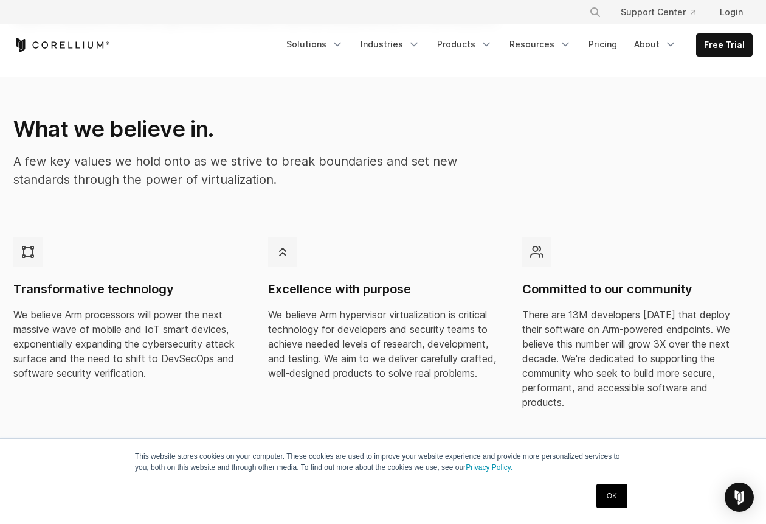
scroll to position [243, 0]
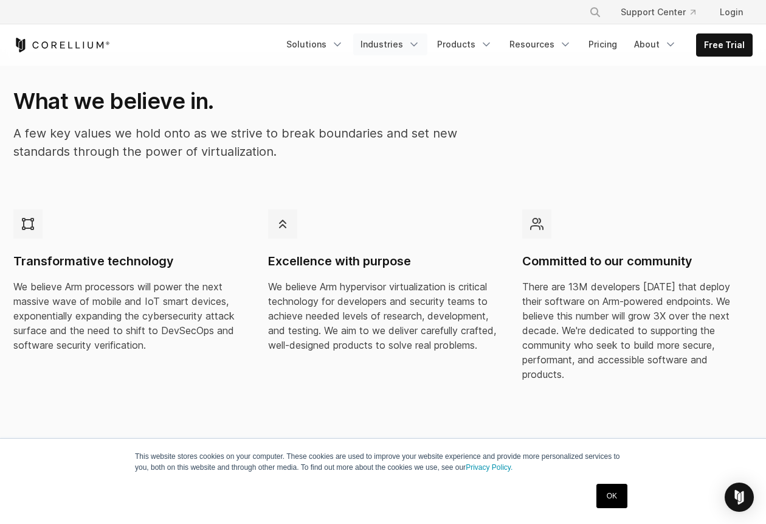
click at [396, 46] on link "Industries" at bounding box center [390, 44] width 74 height 22
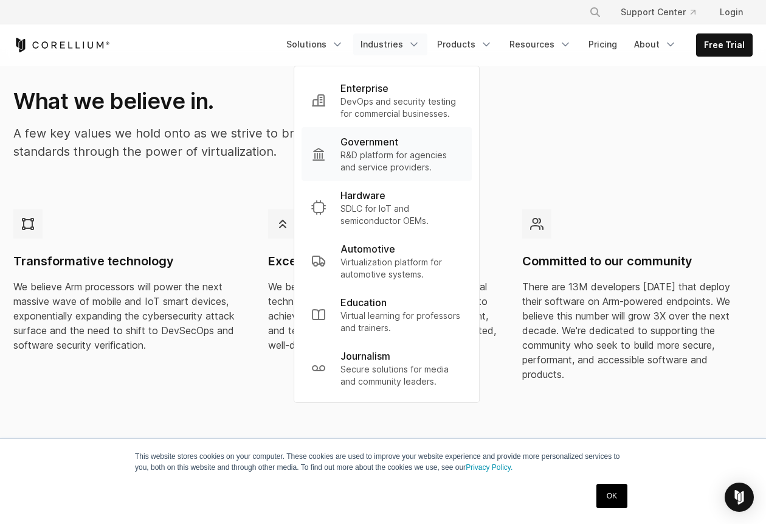
click at [401, 158] on p "R&D platform for agencies and service providers." at bounding box center [401, 161] width 122 height 24
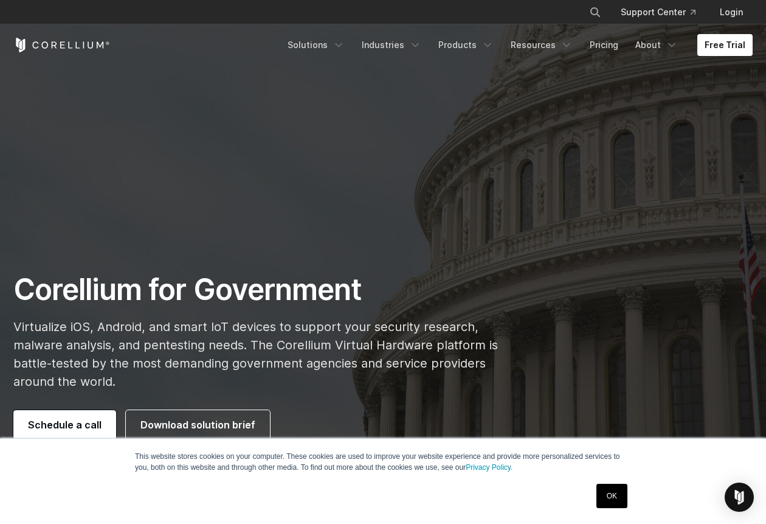
click at [621, 493] on link "OK" at bounding box center [611, 495] width 31 height 24
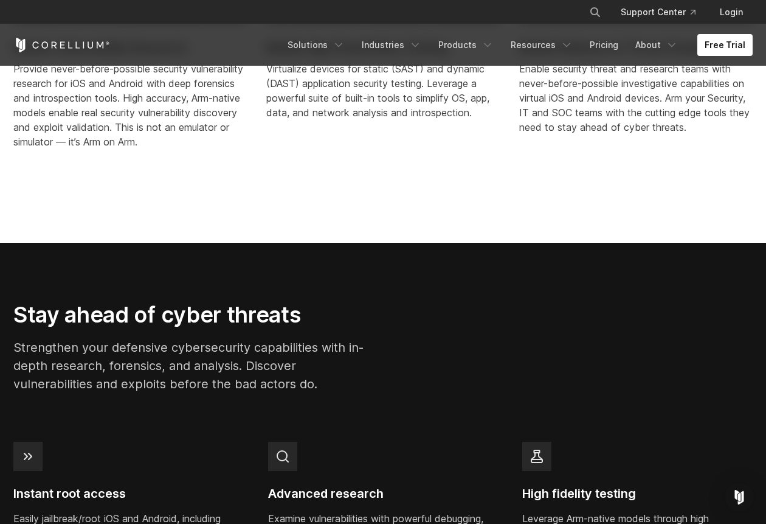
scroll to position [973, 0]
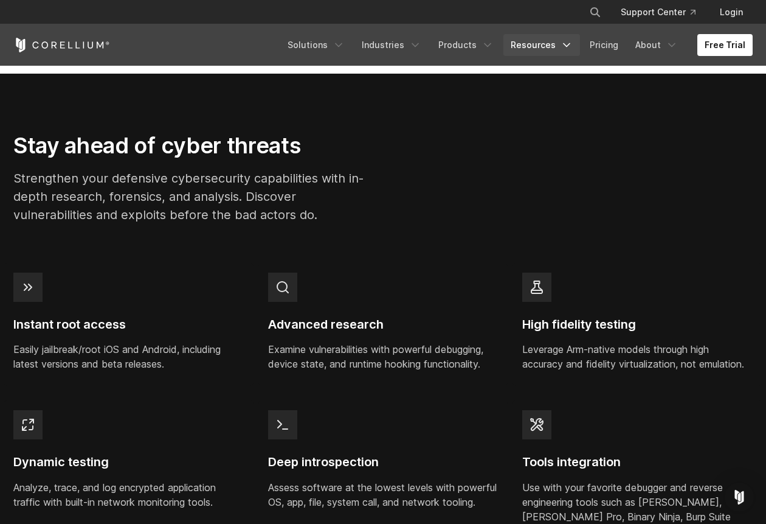
click at [562, 46] on link "Resources" at bounding box center [541, 45] width 77 height 22
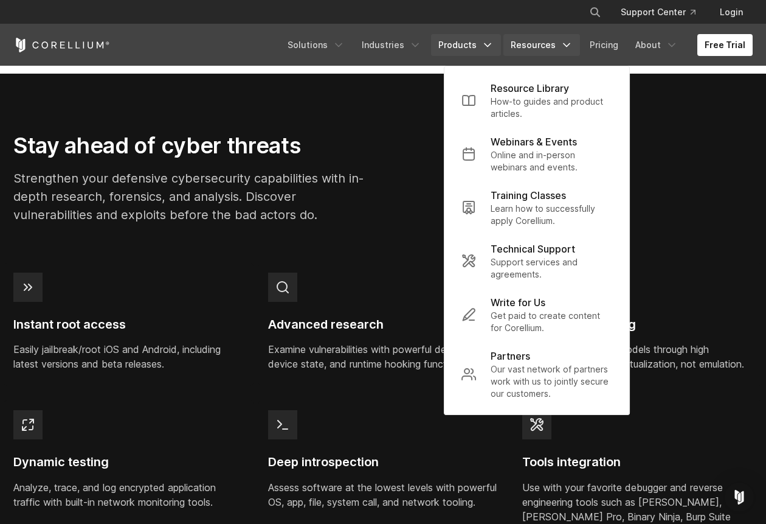
click at [475, 37] on link "Products" at bounding box center [466, 45] width 70 height 22
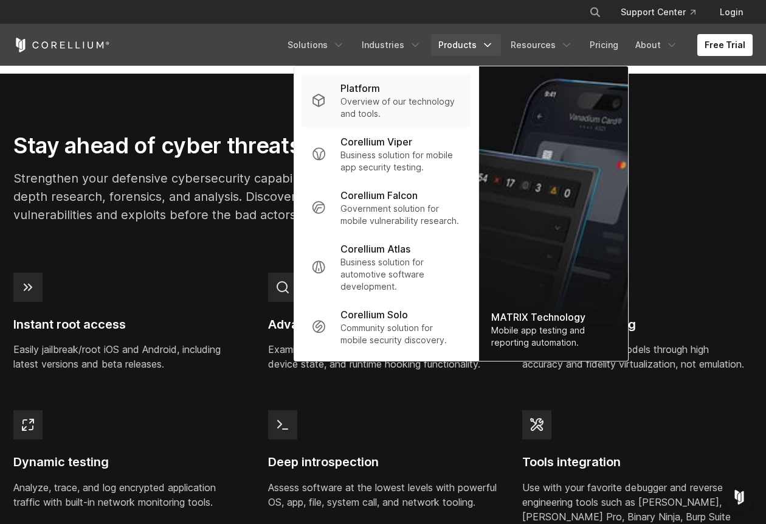
click at [413, 95] on p "Overview of our technology and tools." at bounding box center [400, 107] width 121 height 24
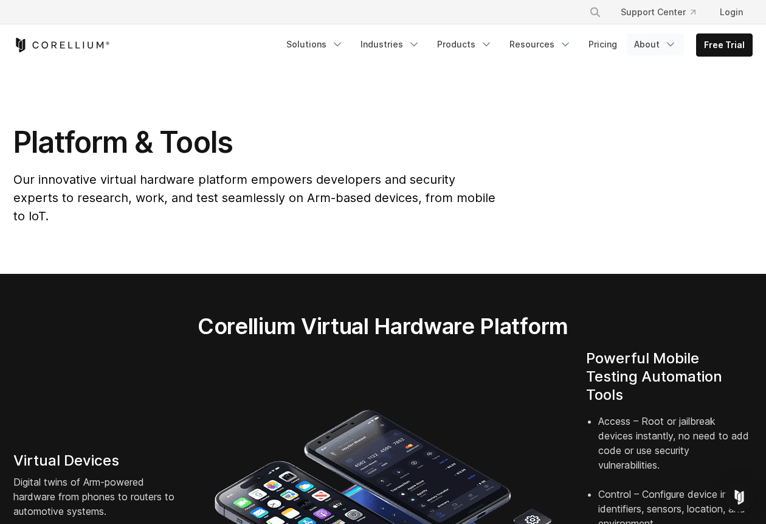
click at [654, 38] on link "About" at bounding box center [655, 44] width 57 height 22
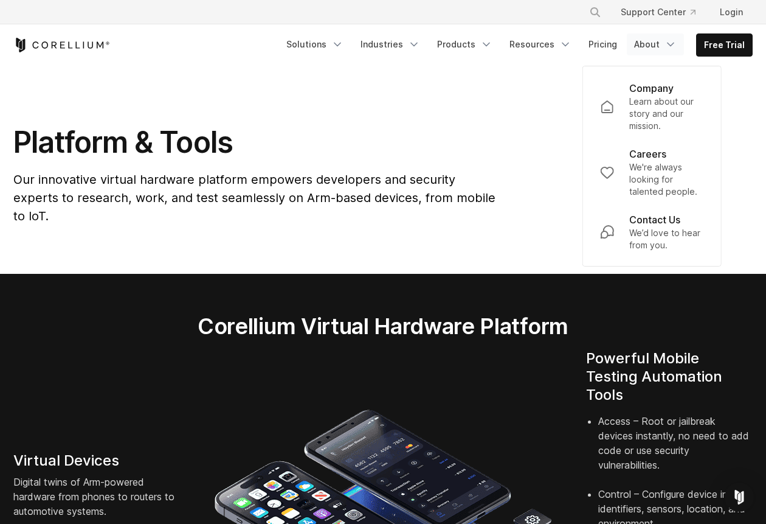
click at [656, 41] on link "About" at bounding box center [655, 44] width 57 height 22
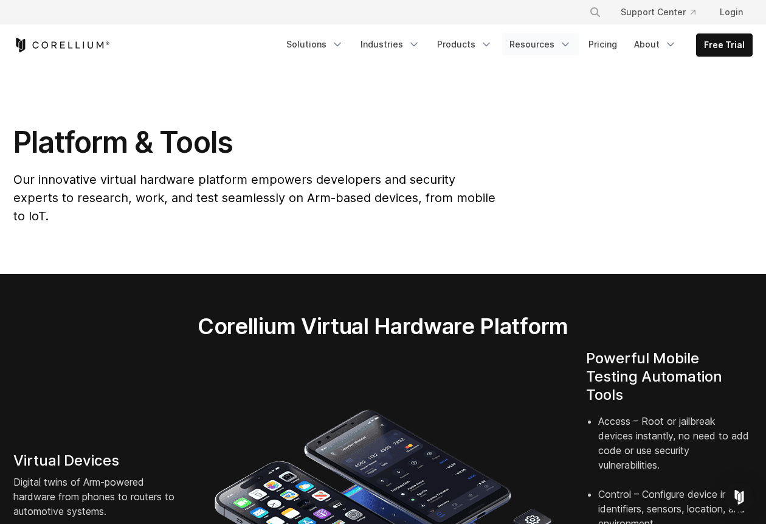
click at [549, 39] on link "Resources" at bounding box center [540, 44] width 77 height 22
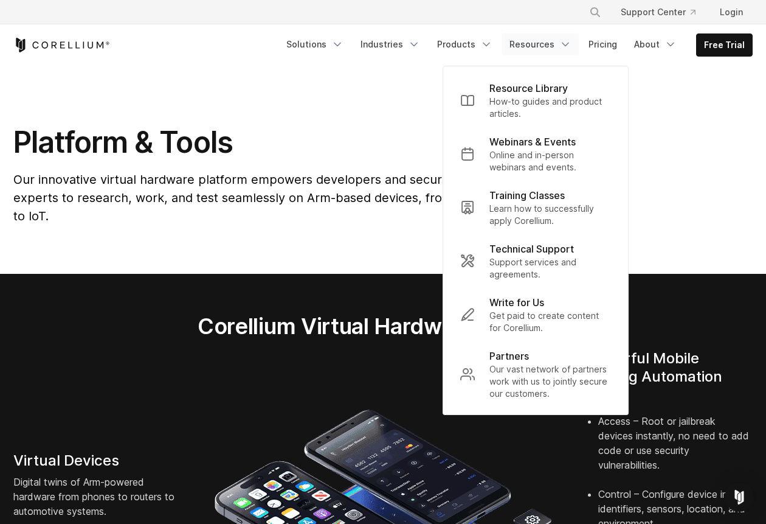
click at [549, 39] on link "Resources" at bounding box center [540, 44] width 77 height 22
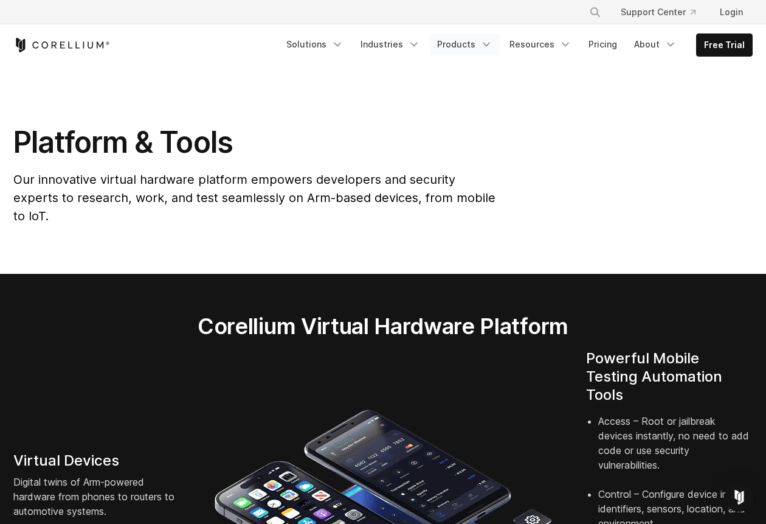
click at [486, 43] on icon "Navigation Menu" at bounding box center [486, 44] width 12 height 12
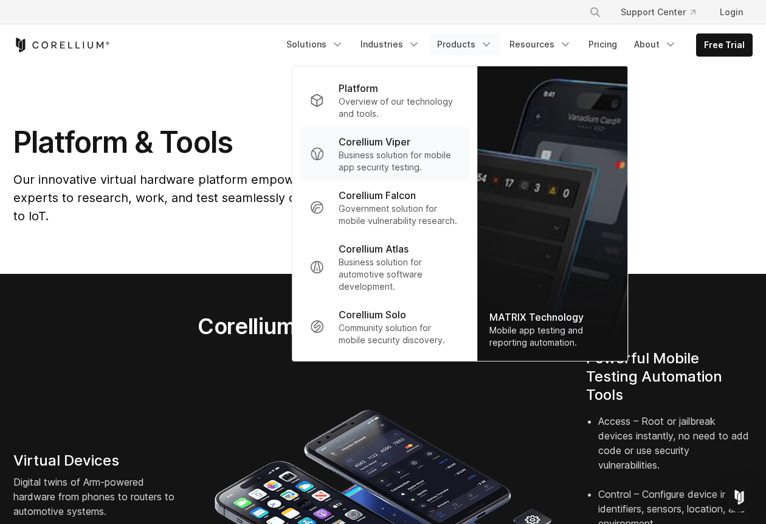
click at [423, 157] on p "Business solution for mobile app security testing." at bounding box center [399, 161] width 121 height 24
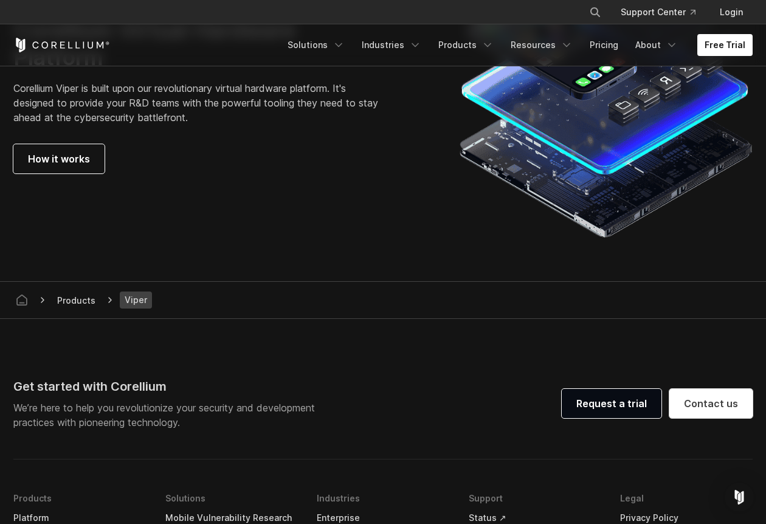
scroll to position [3344, 0]
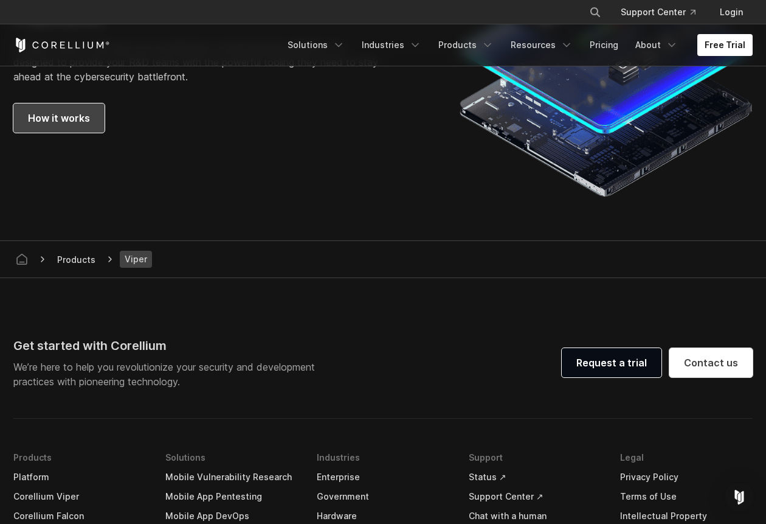
click at [30, 112] on span "How it works" at bounding box center [59, 118] width 62 height 15
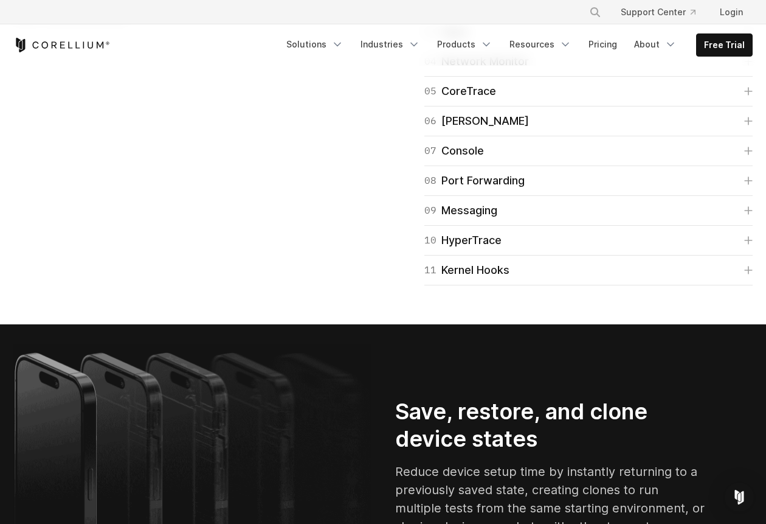
scroll to position [2006, 0]
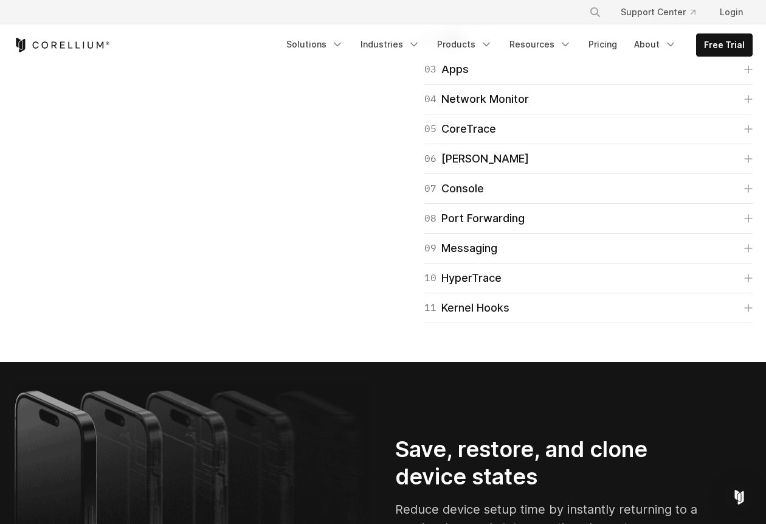
scroll to position [2067, 0]
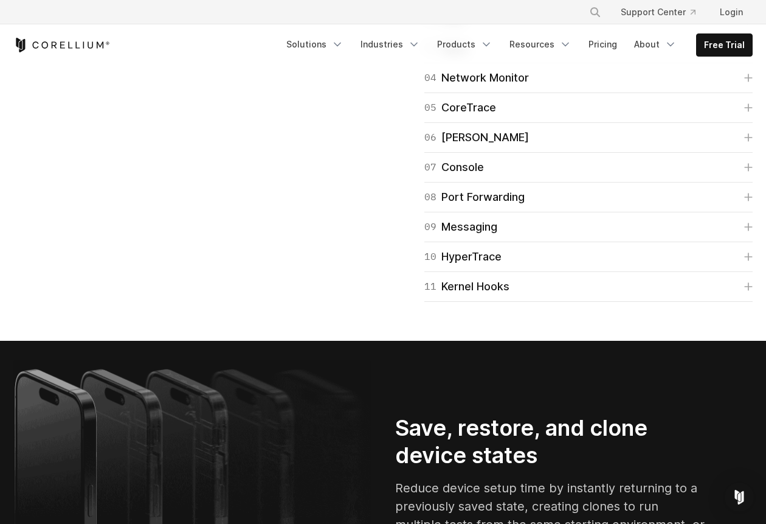
click at [641, 33] on div "02 Files Navigate, search, and manage the device filesystem directly from our U…" at bounding box center [588, 19] width 328 height 30
click at [734, 27] on link "02 Files" at bounding box center [588, 18] width 328 height 17
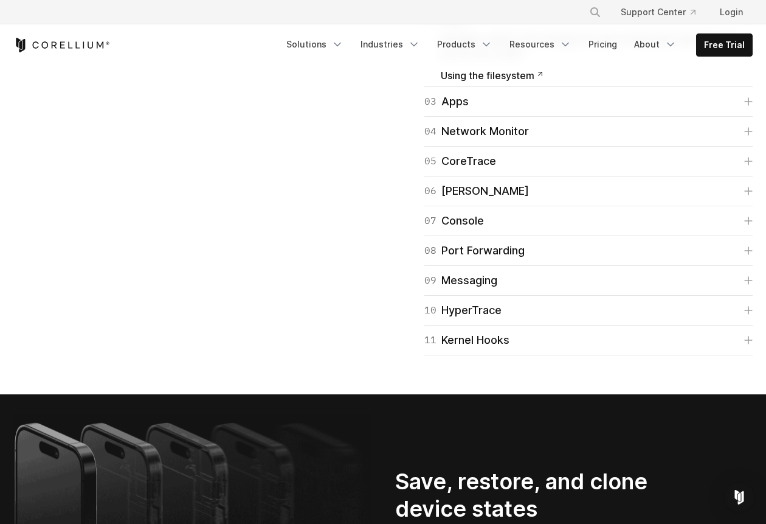
scroll to position [2128, 0]
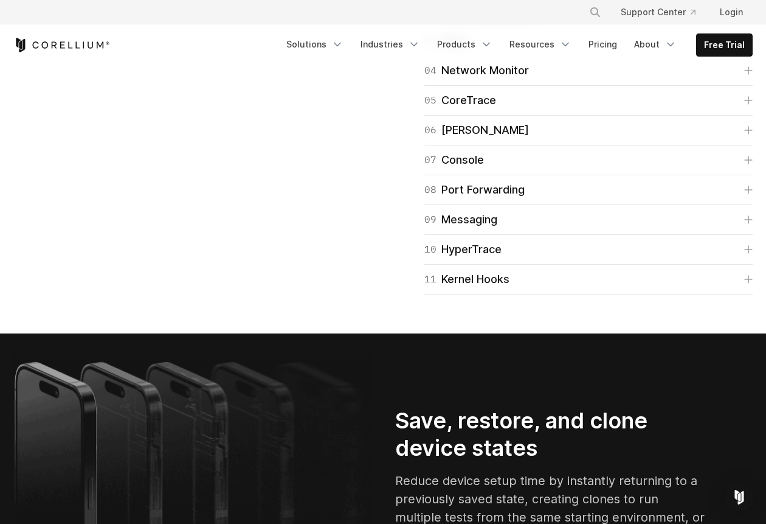
click at [745, 49] on link "03 Apps" at bounding box center [588, 40] width 328 height 17
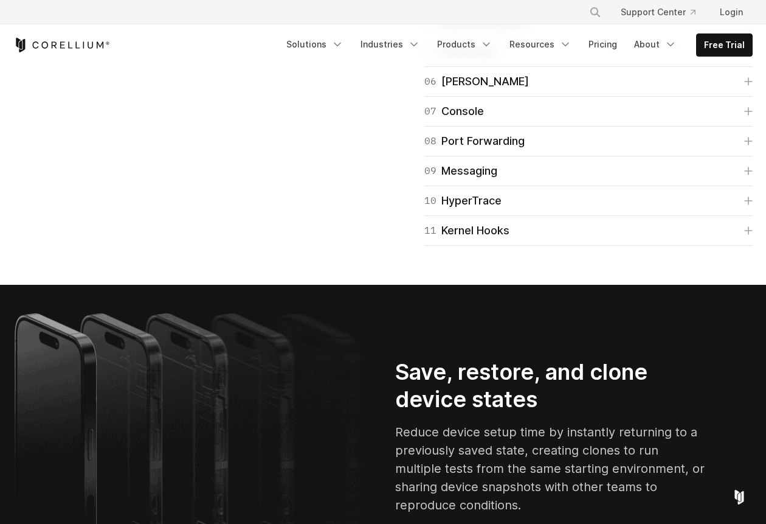
scroll to position [2250, 0]
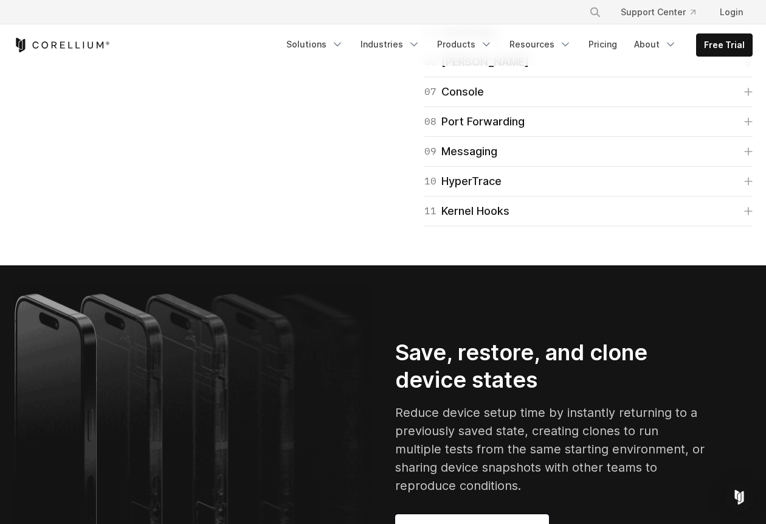
click at [746, 7] on icon at bounding box center [748, 2] width 9 height 9
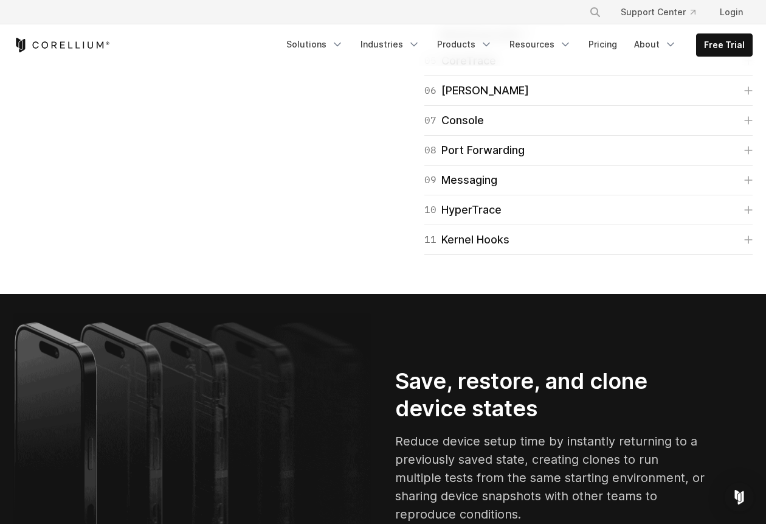
scroll to position [2311, 0]
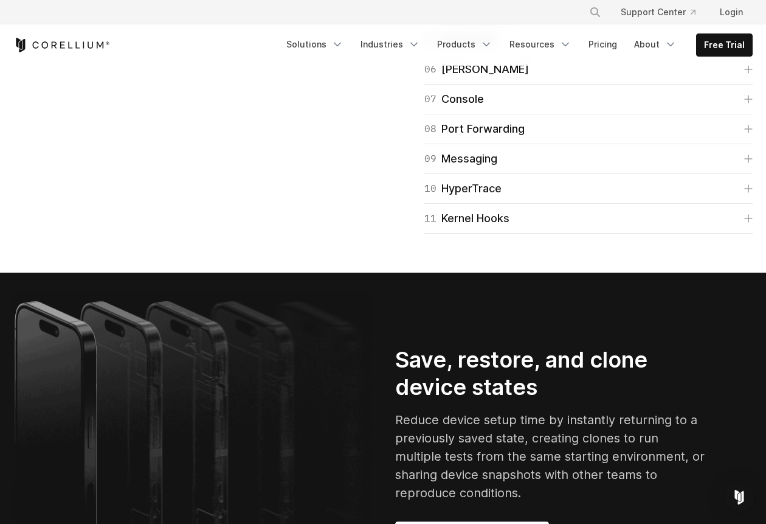
click at [750, 44] on icon at bounding box center [748, 39] width 9 height 9
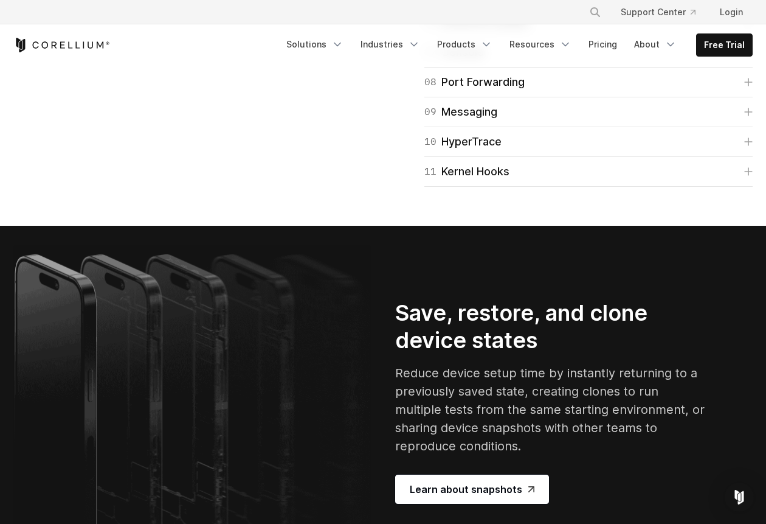
scroll to position [2432, 0]
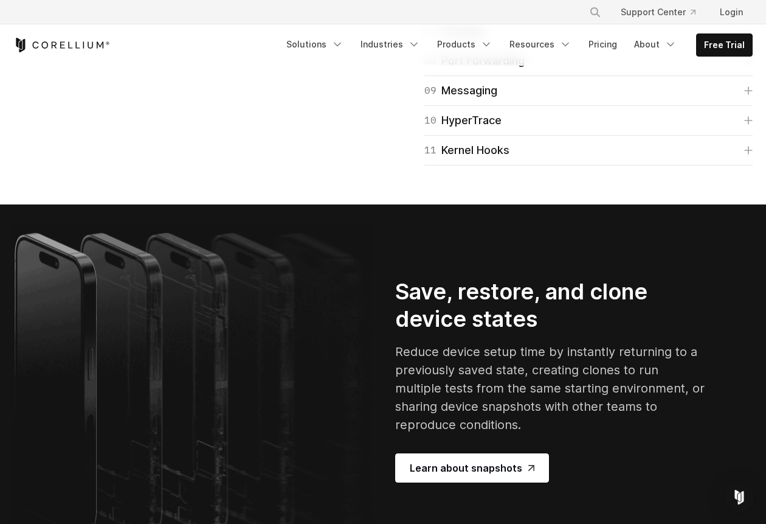
click at [747, 5] on icon at bounding box center [748, 1] width 9 height 9
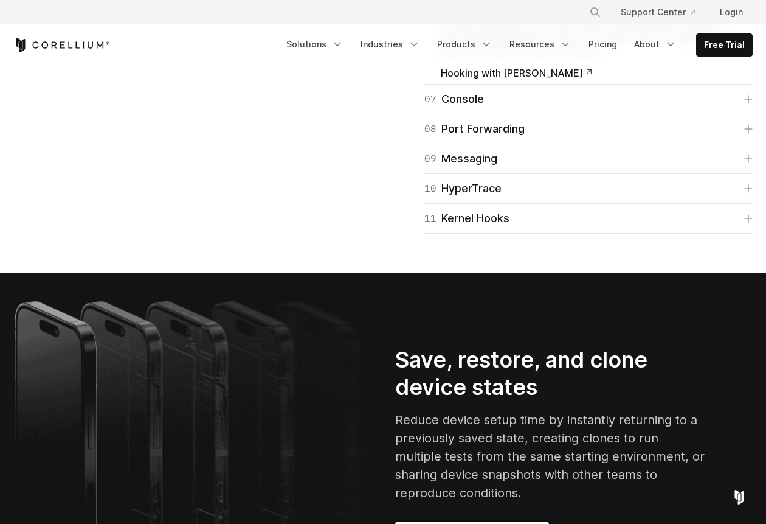
scroll to position [2493, 0]
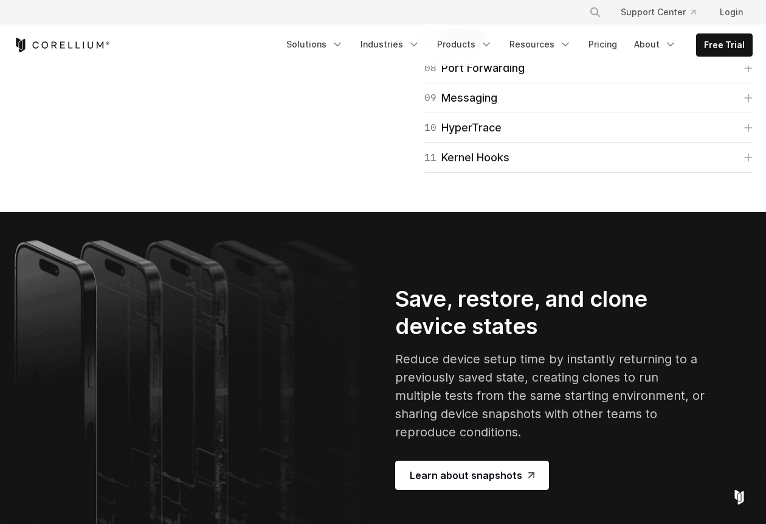
click at [745, 43] on icon at bounding box center [748, 38] width 9 height 9
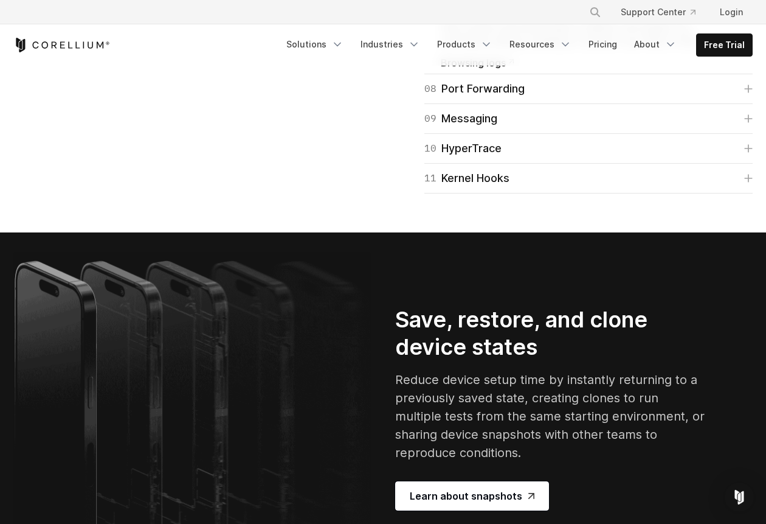
scroll to position [2554, 0]
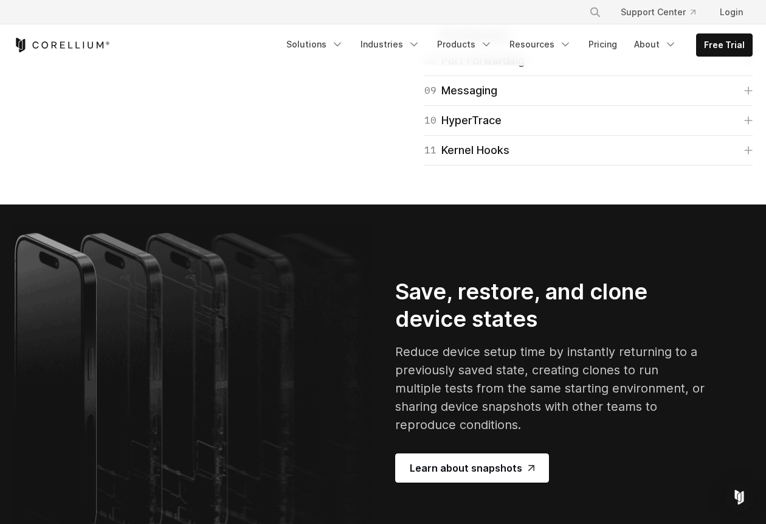
click at [745, 69] on link "08 Port Forwarding" at bounding box center [588, 60] width 328 height 17
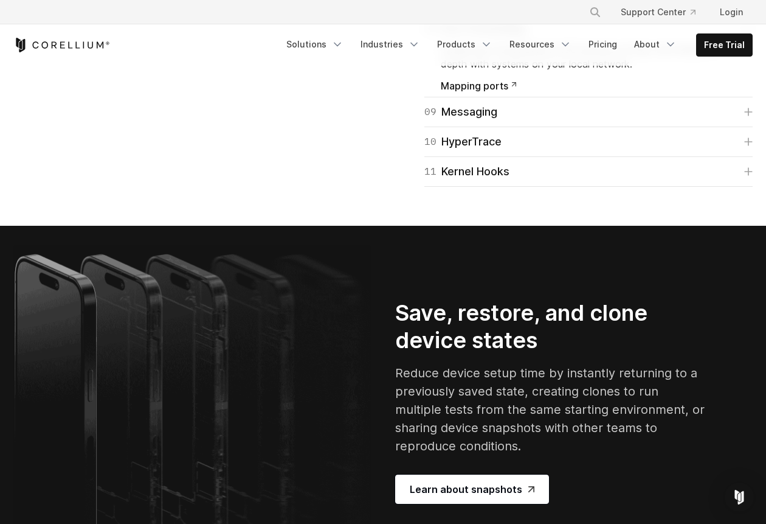
scroll to position [2615, 0]
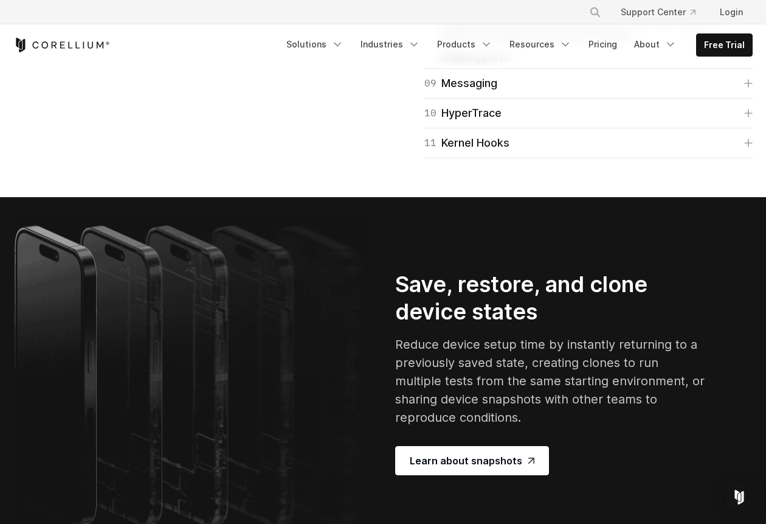
click at [461, 62] on span "Mapping ports" at bounding box center [478, 57] width 75 height 10
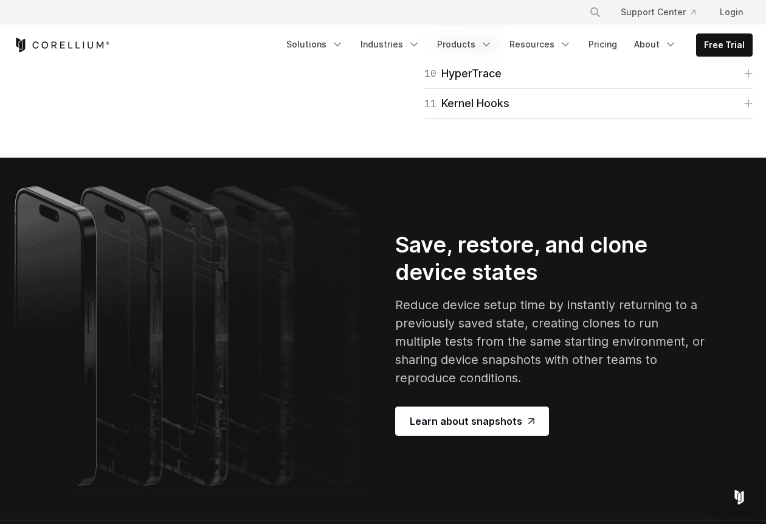
scroll to position [2675, 0]
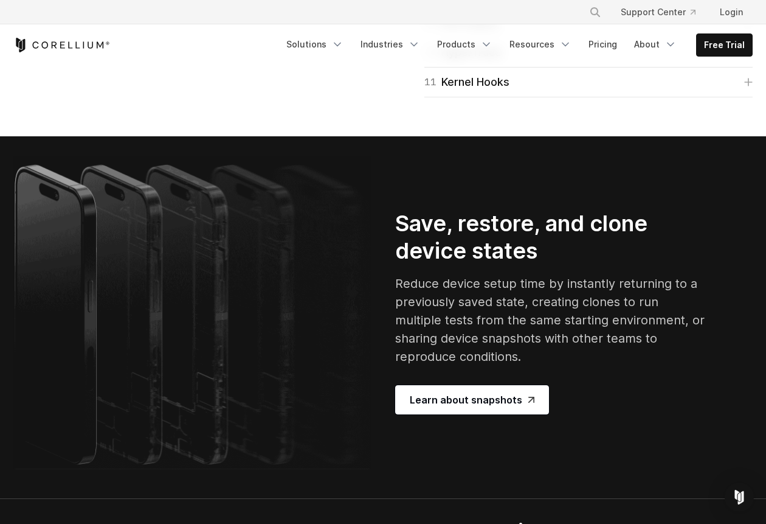
click at [748, 27] on icon at bounding box center [748, 22] width 9 height 9
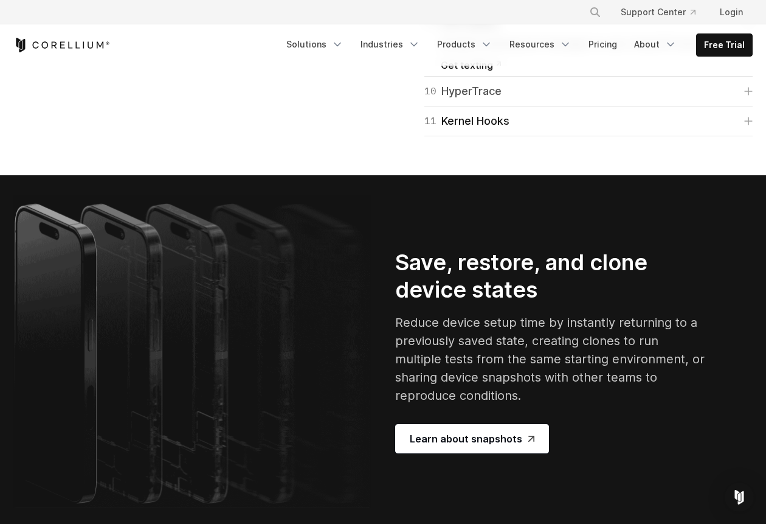
click at [737, 100] on link "10 HyperTrace" at bounding box center [588, 91] width 328 height 17
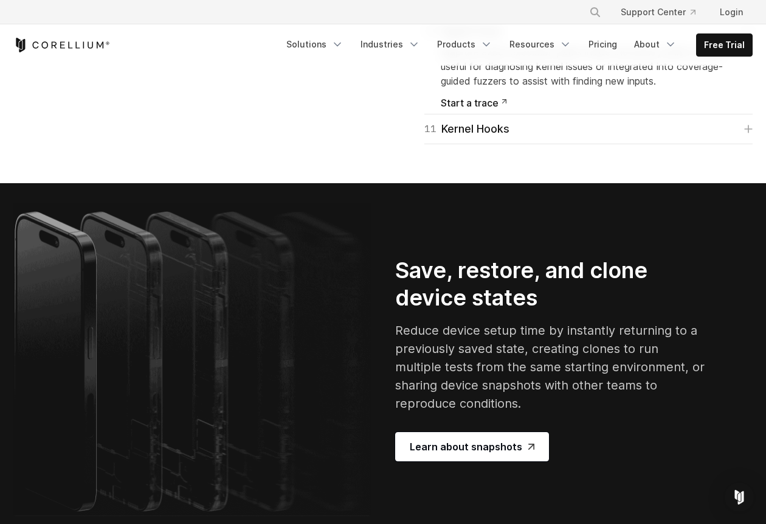
scroll to position [2736, 0]
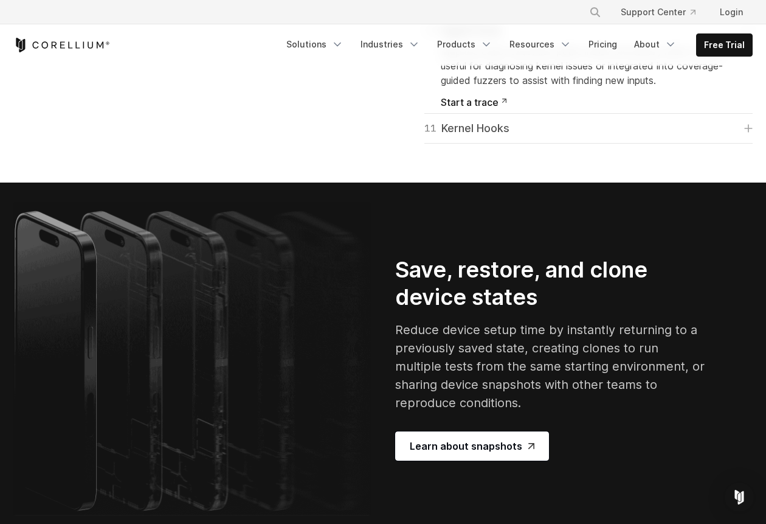
click at [728, 137] on link "11 Kernel Hooks" at bounding box center [588, 128] width 328 height 17
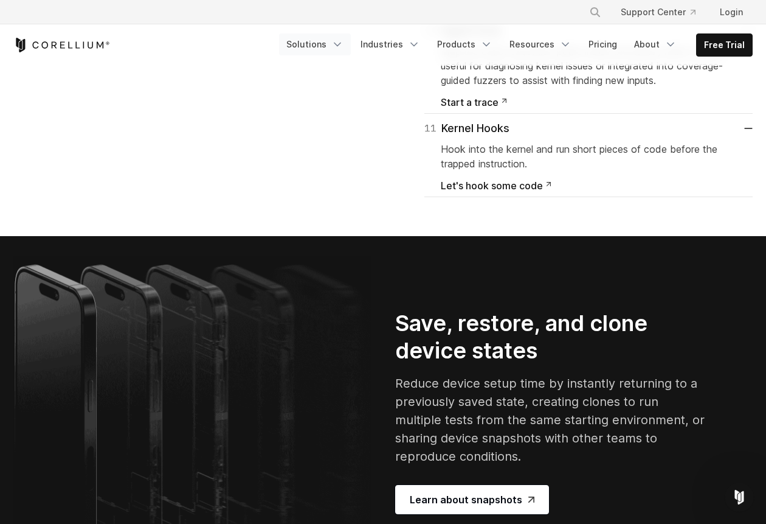
click at [319, 40] on link "Solutions" at bounding box center [315, 44] width 72 height 22
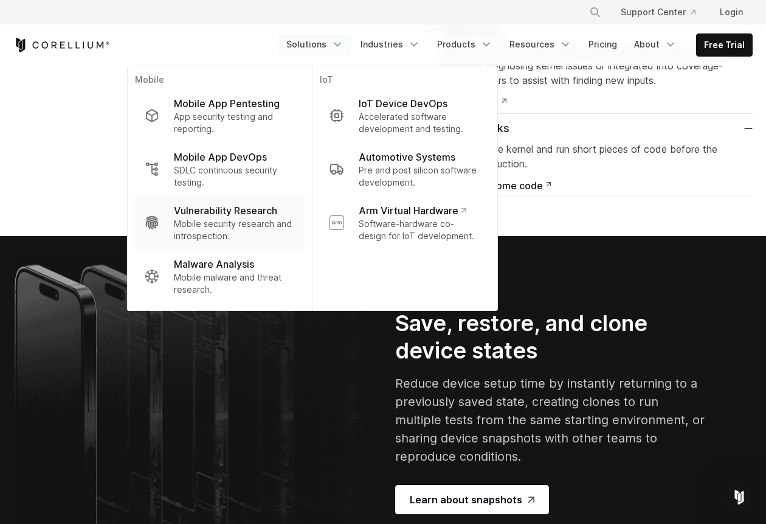
click at [260, 219] on p "Mobile security research and introspection." at bounding box center [234, 230] width 121 height 24
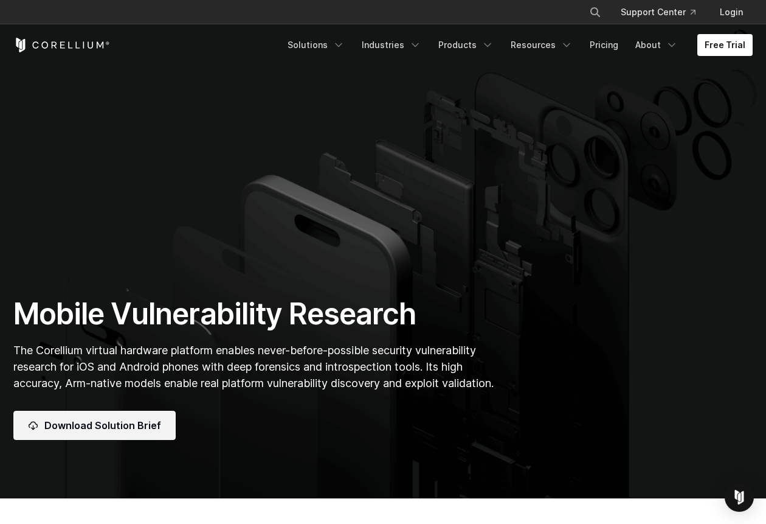
click at [130, 432] on link "Download Solution Brief" at bounding box center [94, 424] width 162 height 29
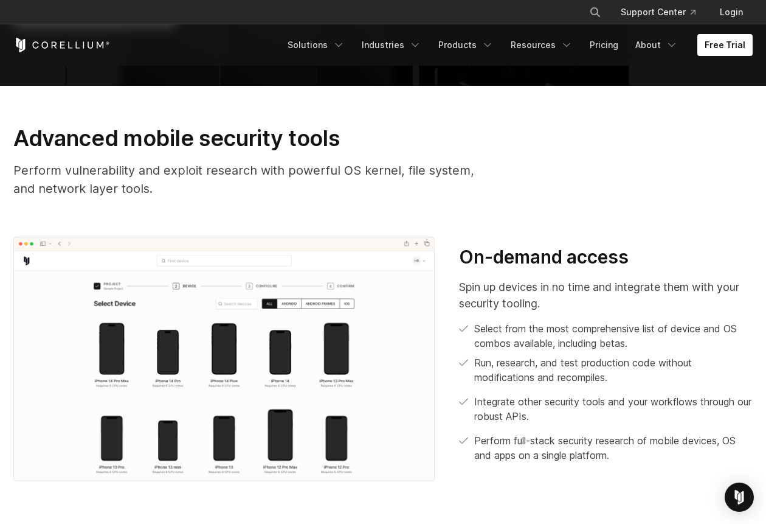
scroll to position [426, 0]
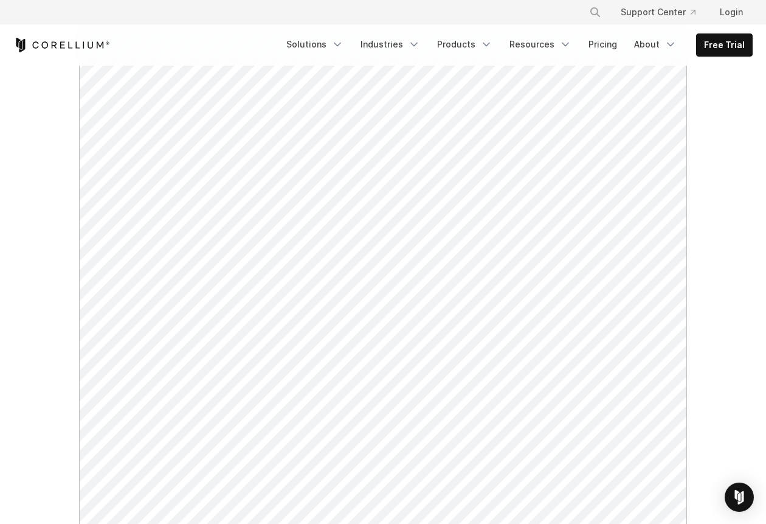
scroll to position [182, 0]
click at [692, 226] on div at bounding box center [383, 421] width 637 height 824
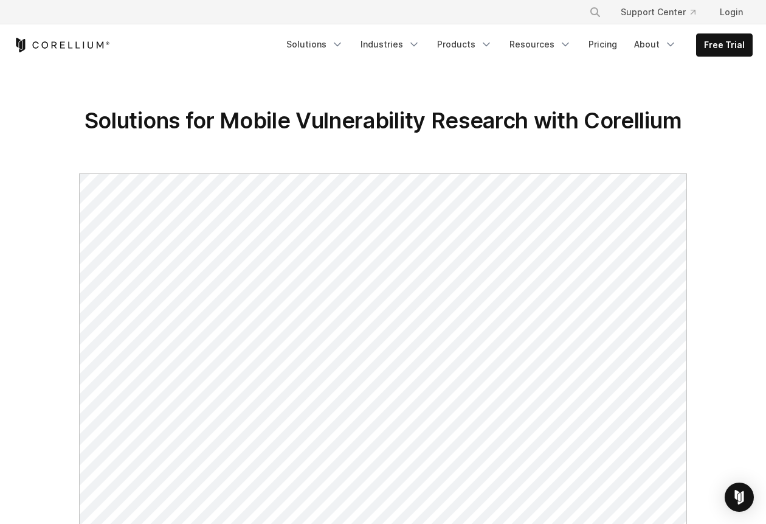
scroll to position [0, 0]
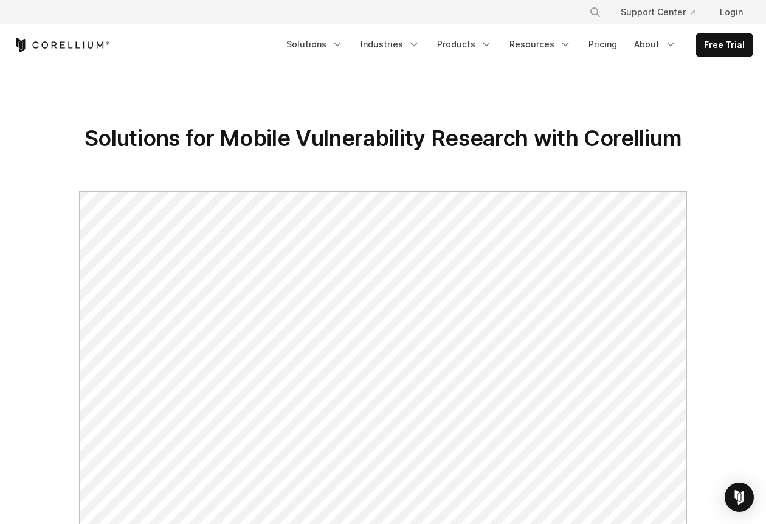
click at [337, 46] on link "Solutions" at bounding box center [315, 44] width 72 height 22
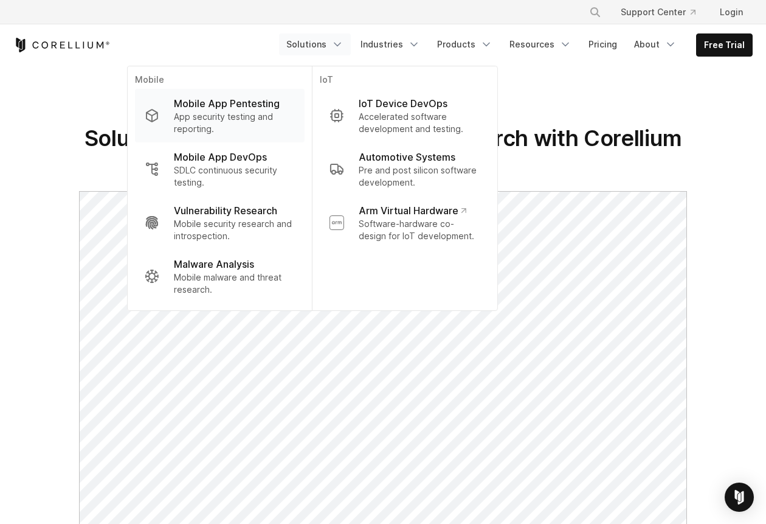
click at [273, 124] on p "App security testing and reporting." at bounding box center [234, 123] width 121 height 24
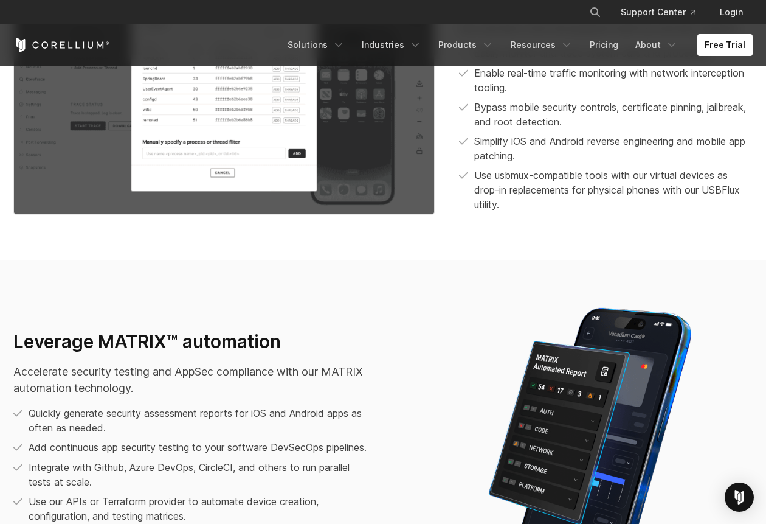
scroll to position [1361, 0]
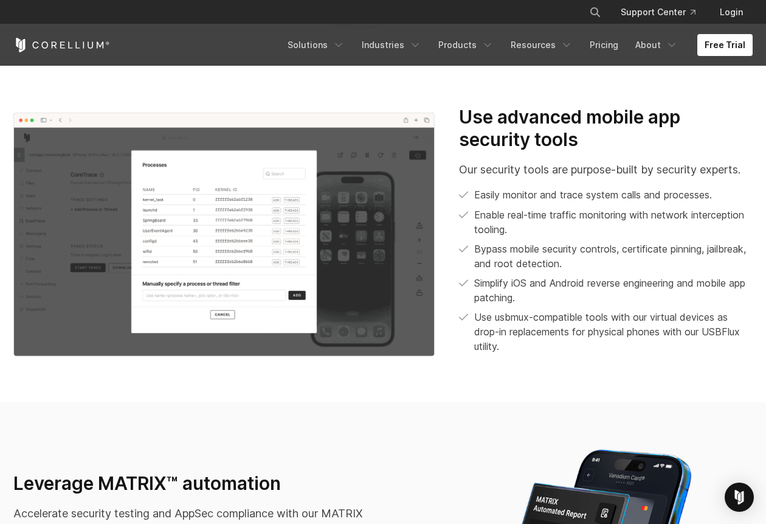
scroll to position [1178, 0]
